Goal: Task Accomplishment & Management: Complete application form

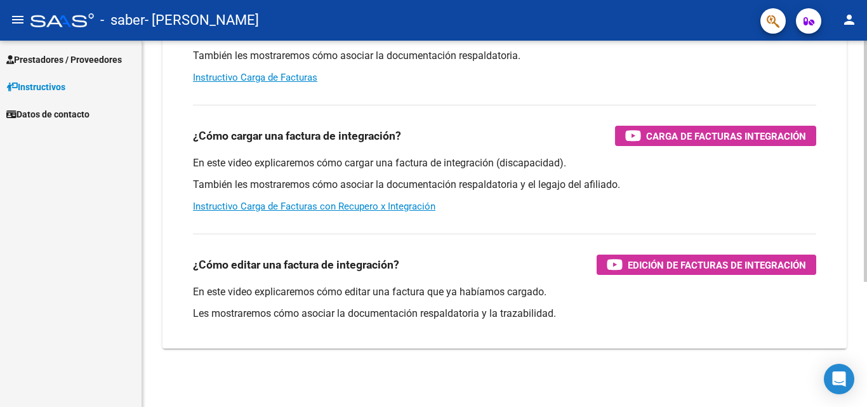
scroll to position [190, 0]
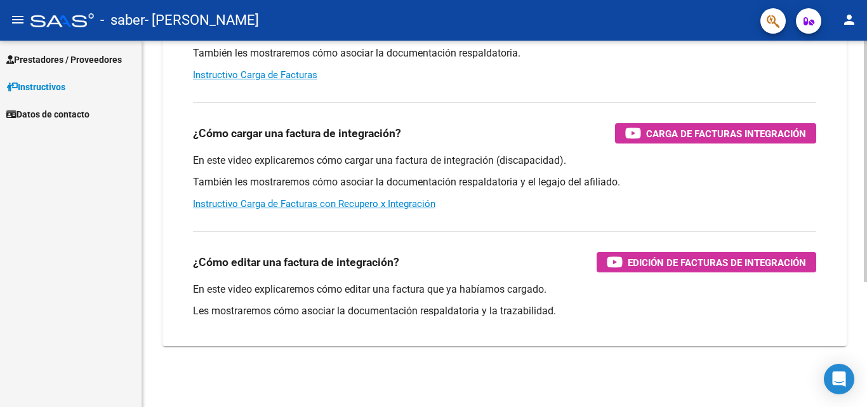
click at [867, 316] on div at bounding box center [865, 286] width 3 height 241
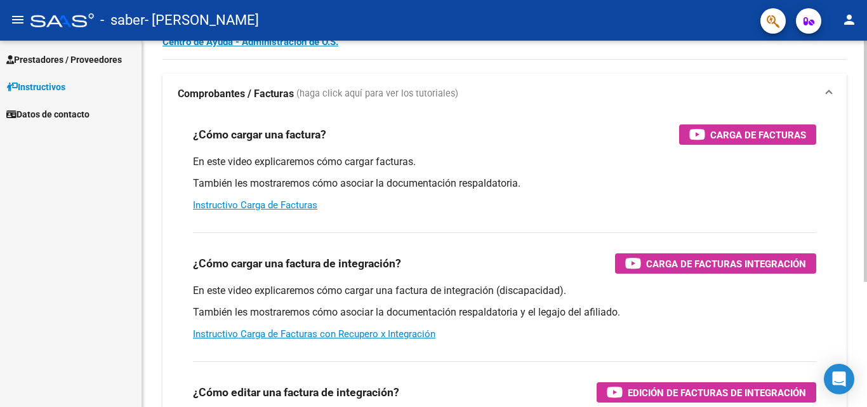
scroll to position [15, 0]
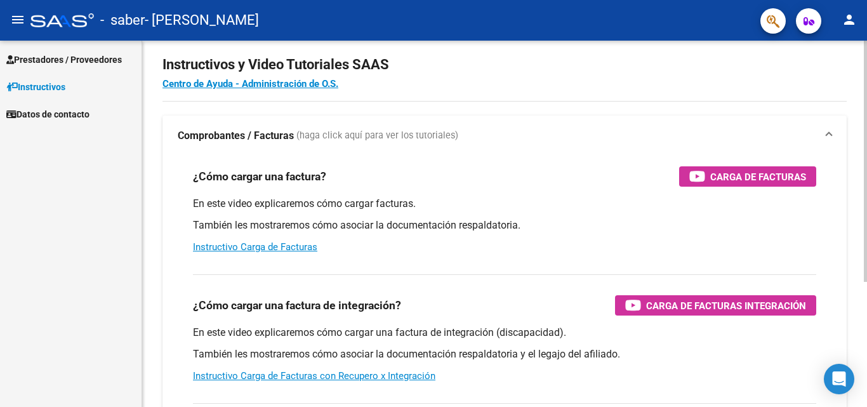
click at [867, 195] on div at bounding box center [865, 173] width 3 height 241
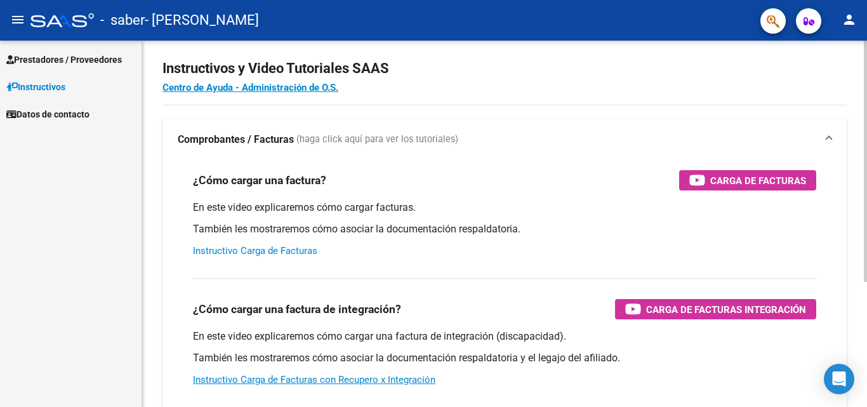
click at [229, 253] on link "Instructivo Carga de Facturas" at bounding box center [255, 250] width 124 height 11
click at [54, 56] on span "Prestadores / Proveedores" at bounding box center [64, 60] width 116 height 14
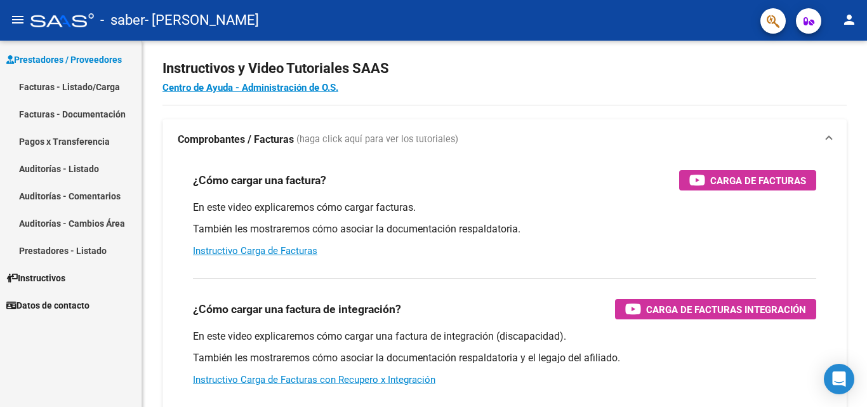
click at [53, 89] on link "Facturas - Listado/Carga" at bounding box center [71, 86] width 142 height 27
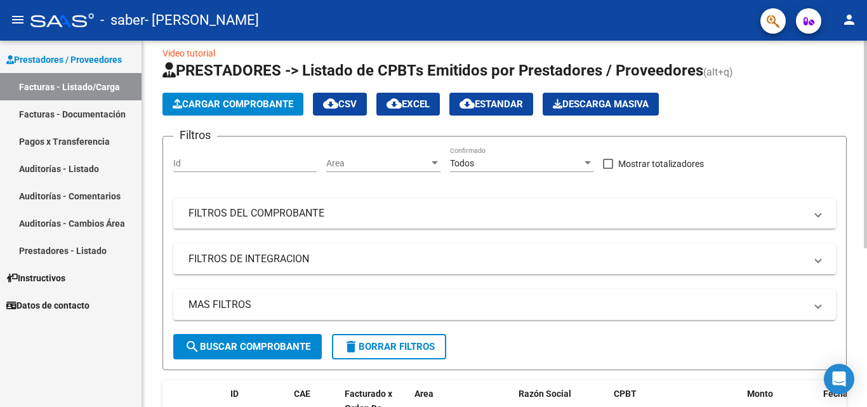
click at [220, 110] on button "Cargar Comprobante" at bounding box center [233, 104] width 141 height 23
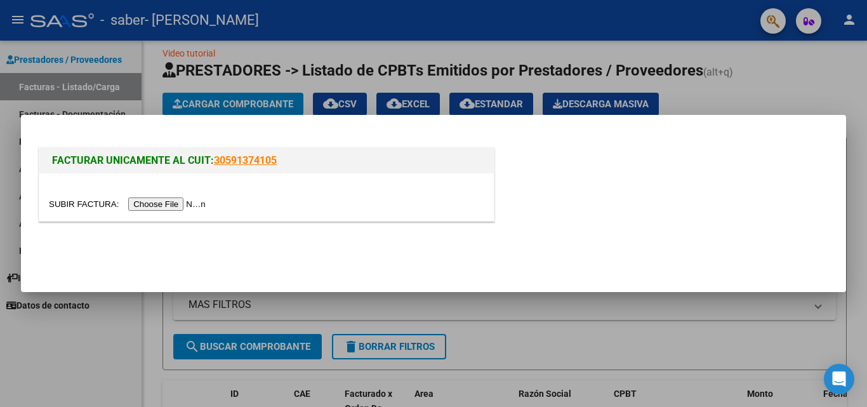
click at [208, 203] on input "file" at bounding box center [129, 203] width 161 height 13
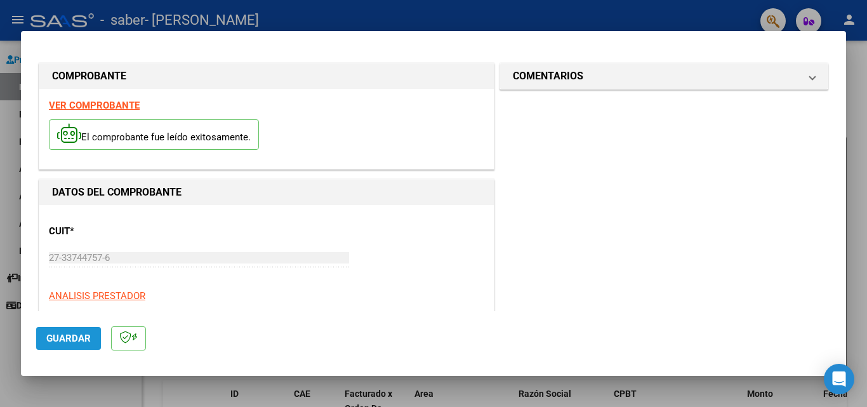
click at [65, 334] on span "Guardar" at bounding box center [68, 338] width 44 height 11
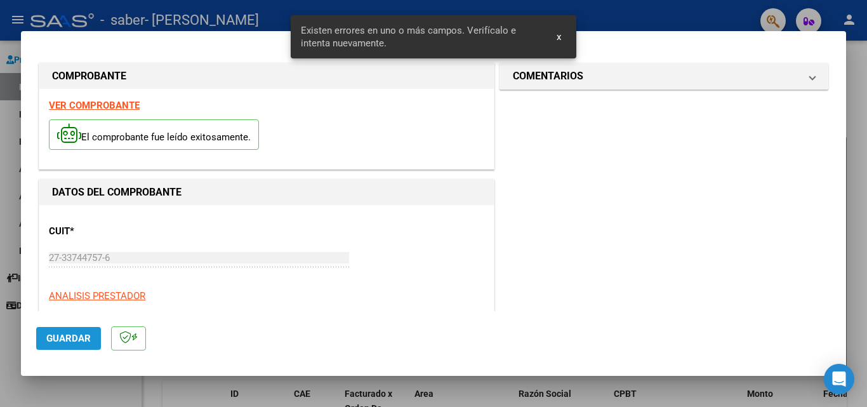
scroll to position [286, 0]
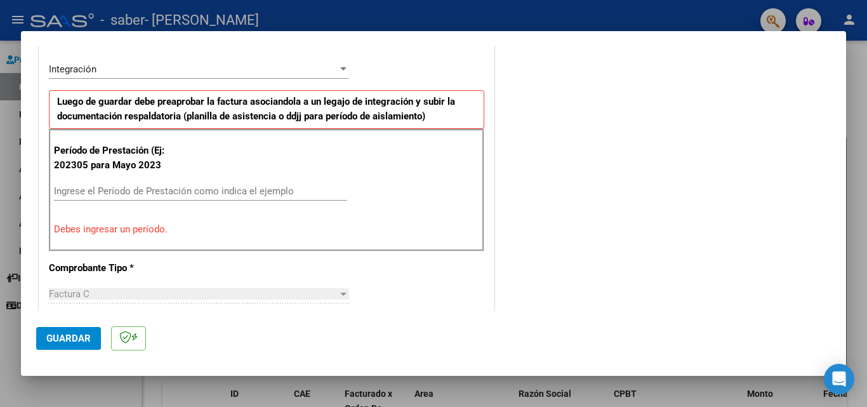
click at [119, 187] on input "Ingrese el Período de Prestación como indica el ejemplo" at bounding box center [200, 190] width 293 height 11
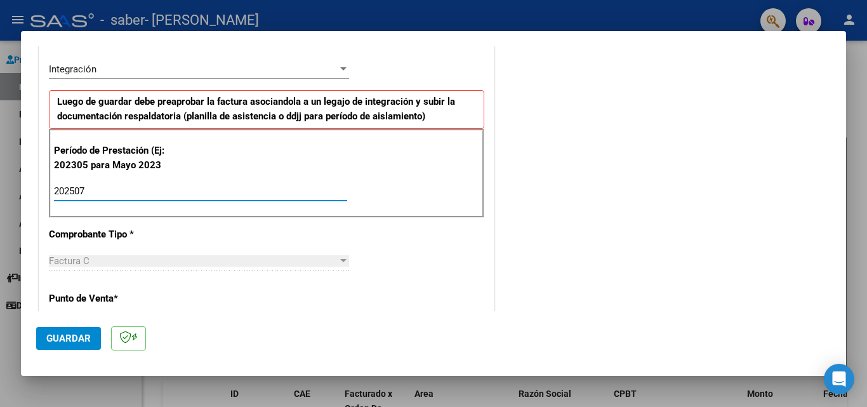
type input "202507"
click at [84, 301] on p "Punto de Venta *" at bounding box center [114, 298] width 131 height 15
click at [83, 340] on span "Guardar" at bounding box center [68, 338] width 44 height 11
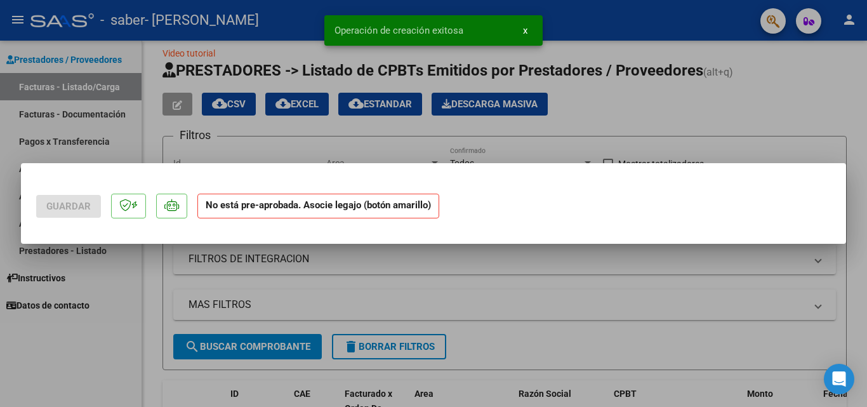
scroll to position [0, 0]
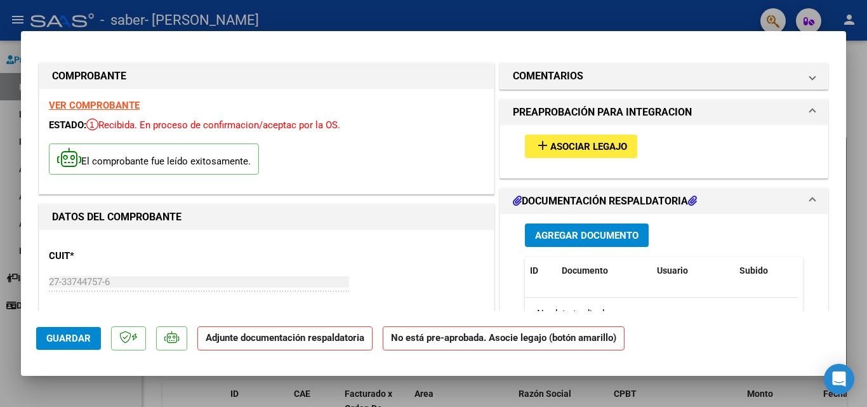
click at [285, 346] on p "Adjunte documentación respaldatoria" at bounding box center [284, 338] width 175 height 25
click at [584, 148] on span "Asociar Legajo" at bounding box center [588, 146] width 77 height 11
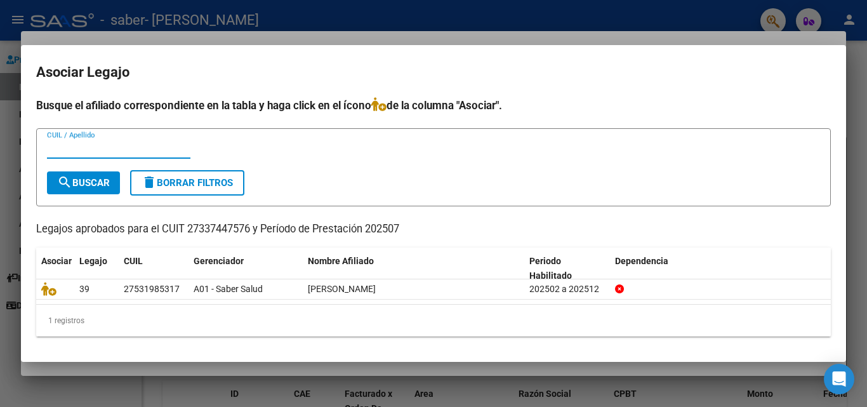
click at [60, 149] on input "CUIL / Apellido" at bounding box center [118, 148] width 143 height 11
type input "27337447576"
click at [89, 170] on div "27337447576 CUIL / Apellido" at bounding box center [118, 154] width 143 height 31
click at [90, 179] on span "search Buscar" at bounding box center [83, 182] width 53 height 11
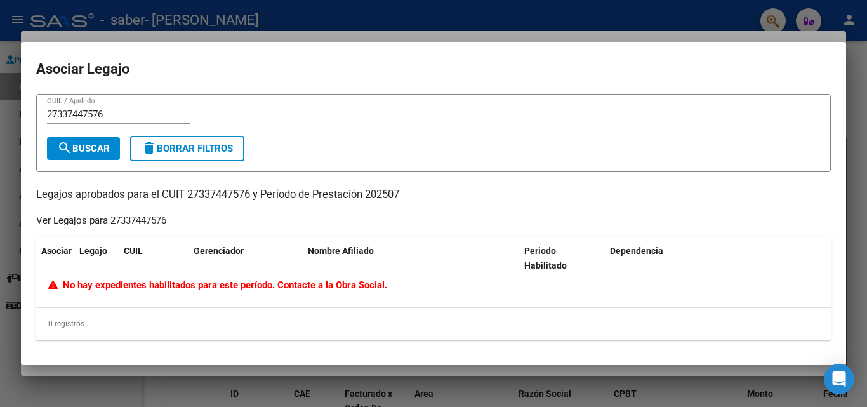
click at [193, 142] on button "delete Borrar Filtros" at bounding box center [187, 148] width 114 height 25
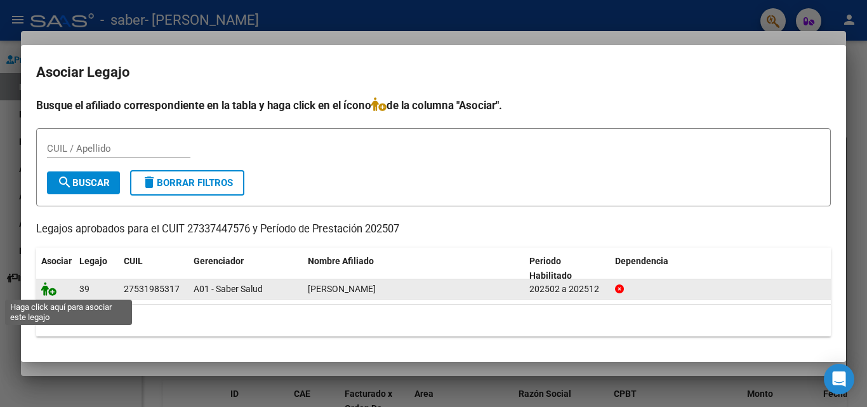
click at [51, 289] on icon at bounding box center [48, 289] width 15 height 14
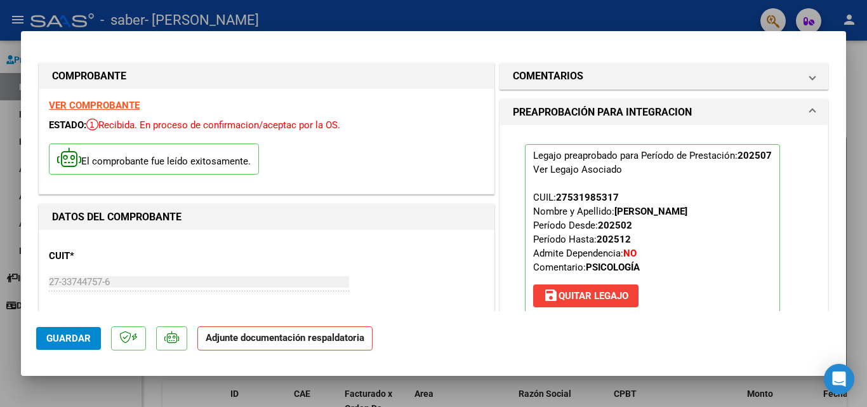
click at [289, 345] on p "Adjunte documentación respaldatoria" at bounding box center [284, 338] width 175 height 25
click at [250, 341] on strong "Adjunte documentación respaldatoria" at bounding box center [285, 337] width 159 height 11
click at [93, 275] on div "27-33744757-6 Ingresar CUIT" at bounding box center [199, 281] width 300 height 19
click at [102, 213] on strong "DATOS DEL COMPROBANTE" at bounding box center [117, 217] width 130 height 12
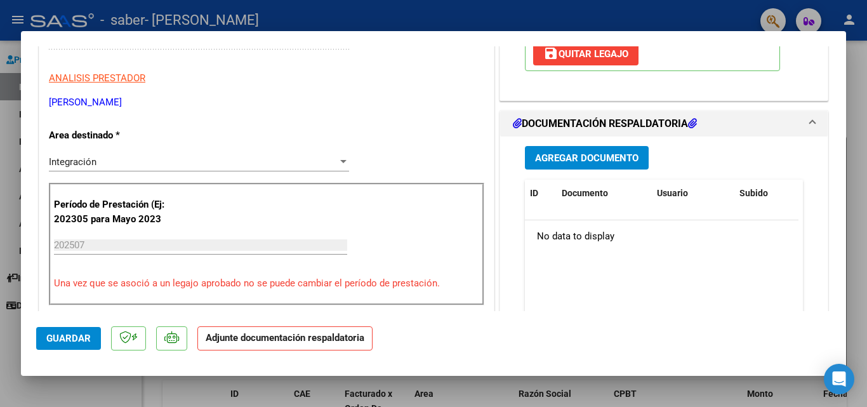
scroll to position [265, 0]
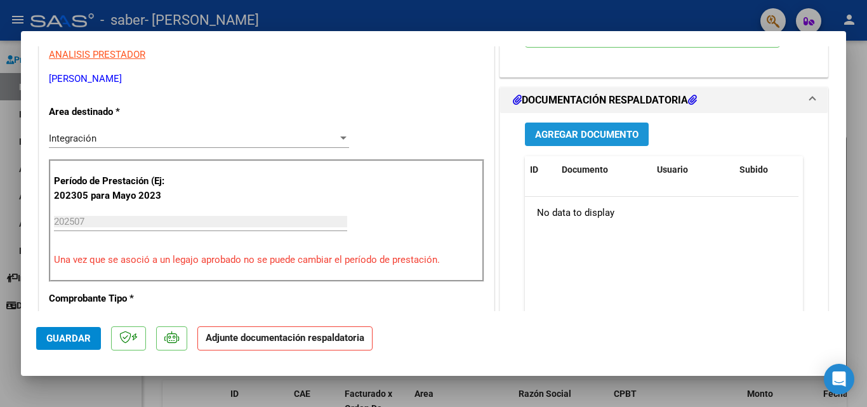
click at [566, 135] on span "Agregar Documento" at bounding box center [586, 134] width 103 height 11
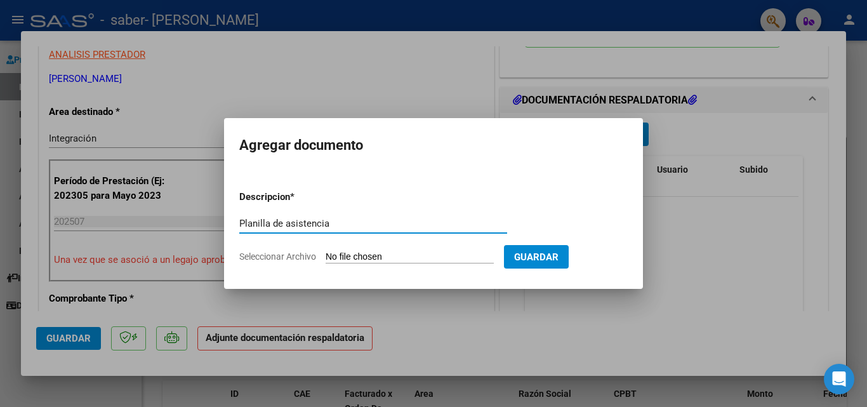
type input "Planilla de asistencia"
click at [375, 251] on input "Seleccionar Archivo" at bounding box center [410, 257] width 168 height 12
type input "C:\fakepath\Planilla asistencia 07-25 [PERSON_NAME].pdf"
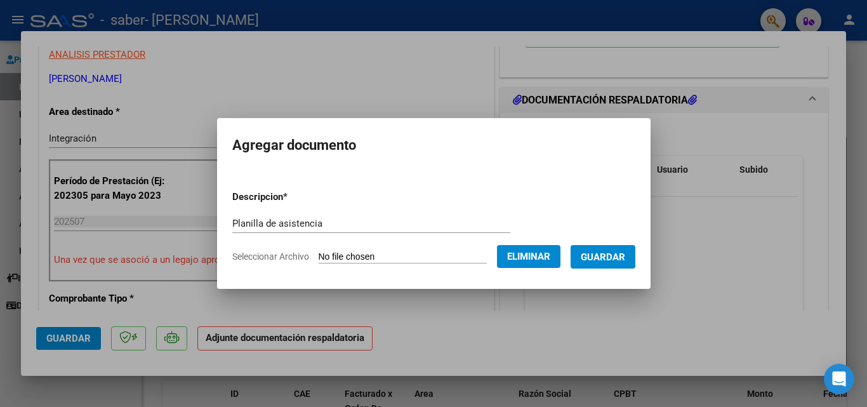
click at [615, 263] on button "Guardar" at bounding box center [603, 256] width 65 height 23
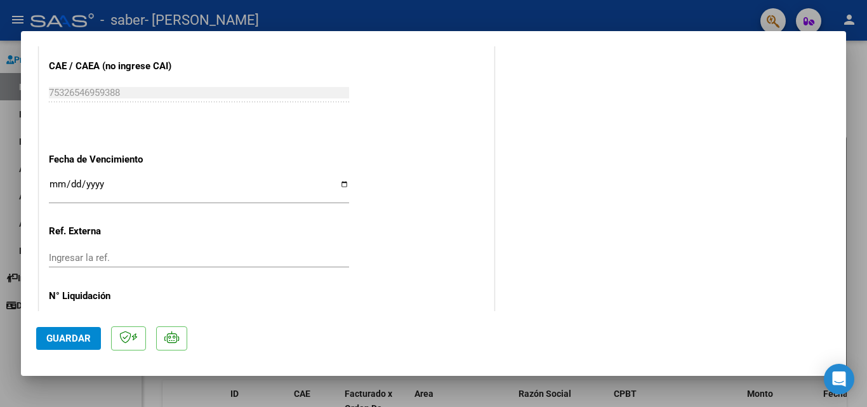
scroll to position [830, 0]
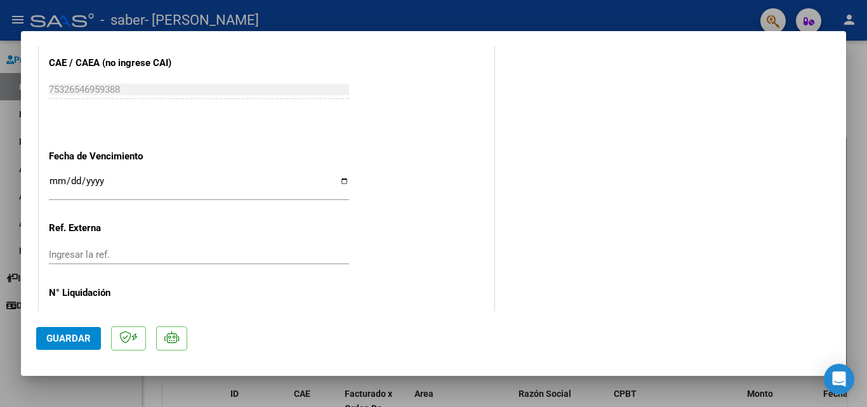
click at [50, 176] on input "Ingresar la fecha" at bounding box center [199, 186] width 300 height 20
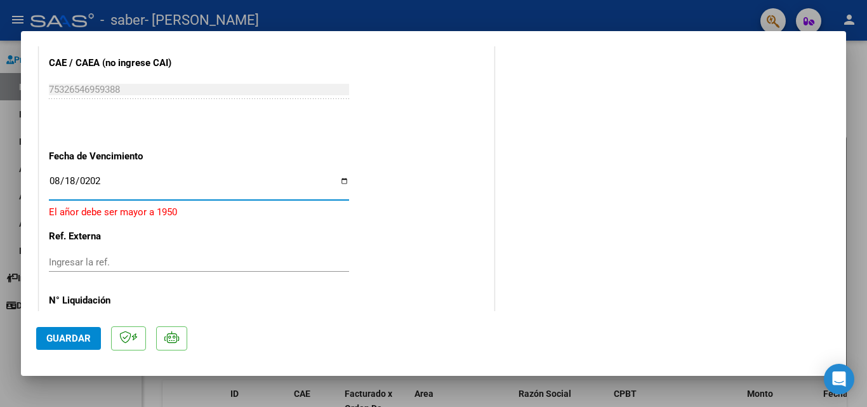
type input "[DATE]"
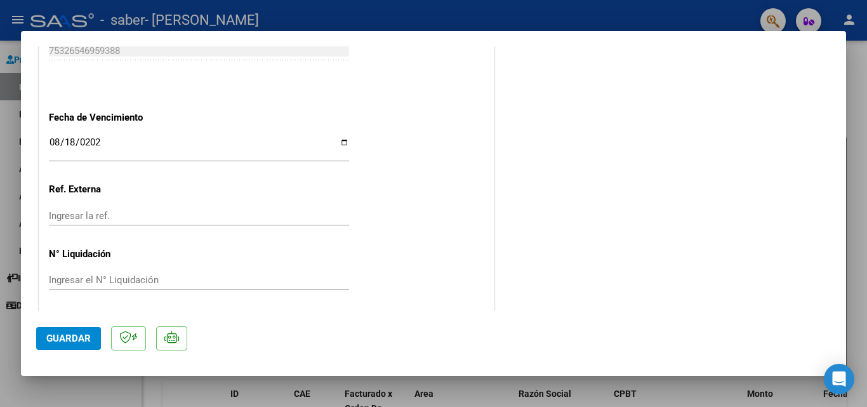
scroll to position [872, 0]
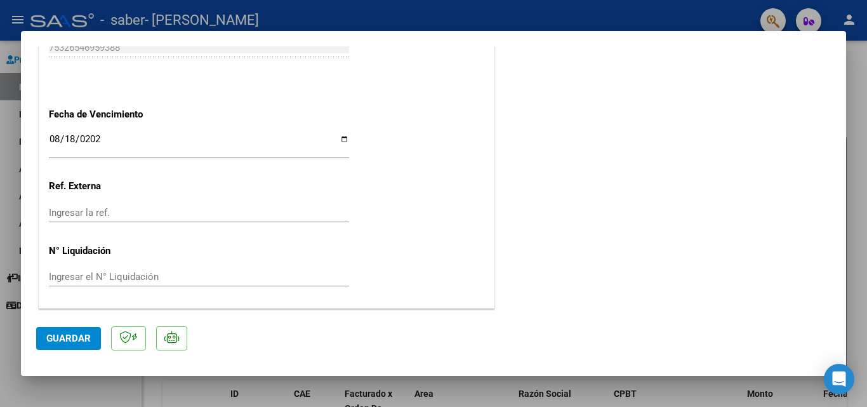
click at [91, 330] on button "Guardar" at bounding box center [68, 338] width 65 height 23
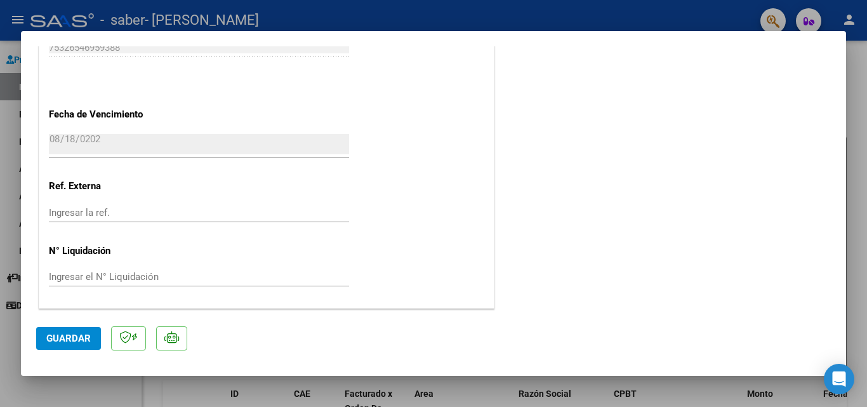
click at [76, 321] on mat-dialog-actions "Guardar" at bounding box center [433, 336] width 795 height 50
click at [73, 334] on span "Guardar" at bounding box center [68, 338] width 44 height 11
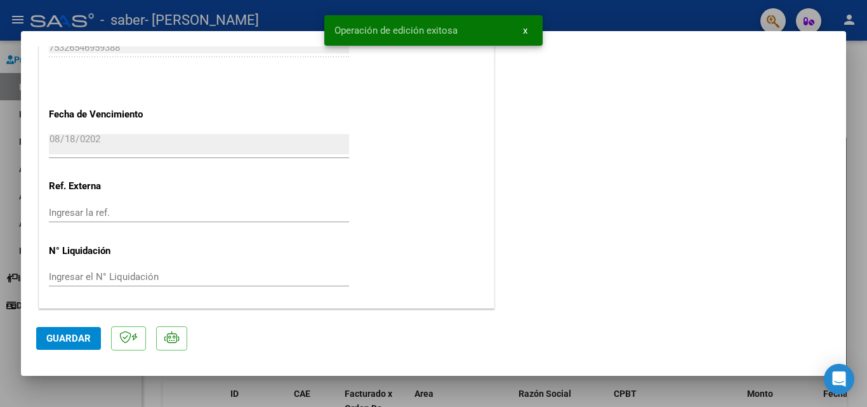
scroll to position [0, 0]
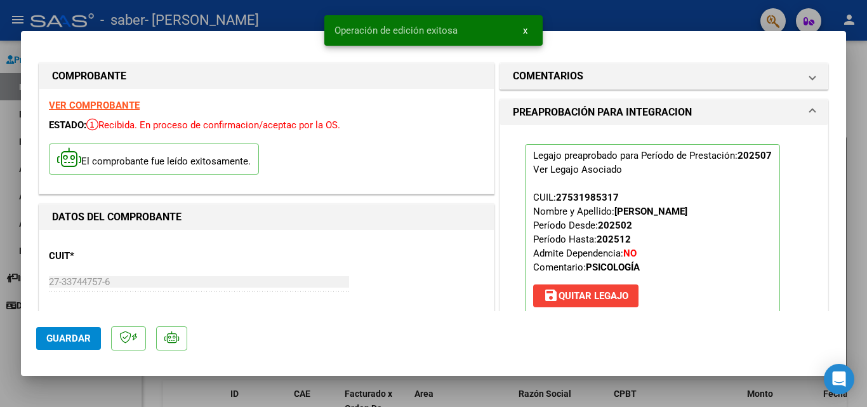
click at [34, 11] on div at bounding box center [433, 203] width 867 height 407
